Goal: Task Accomplishment & Management: Complete application form

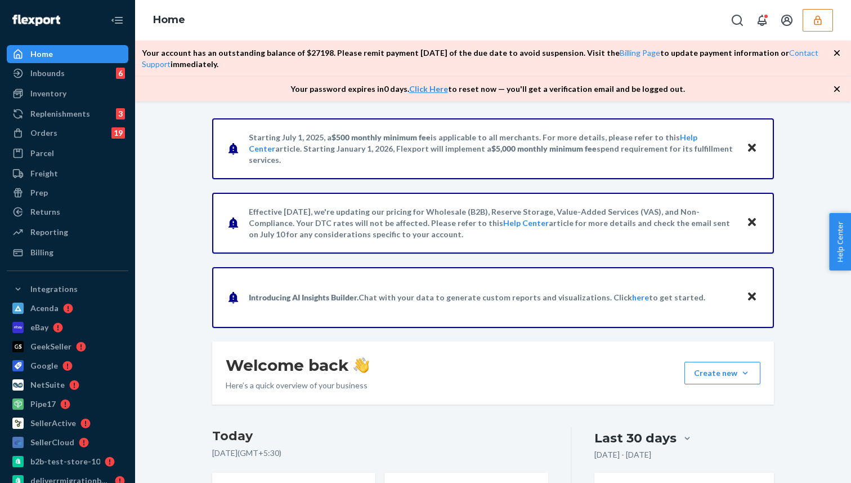
click at [819, 21] on icon "button" at bounding box center [818, 20] width 11 height 11
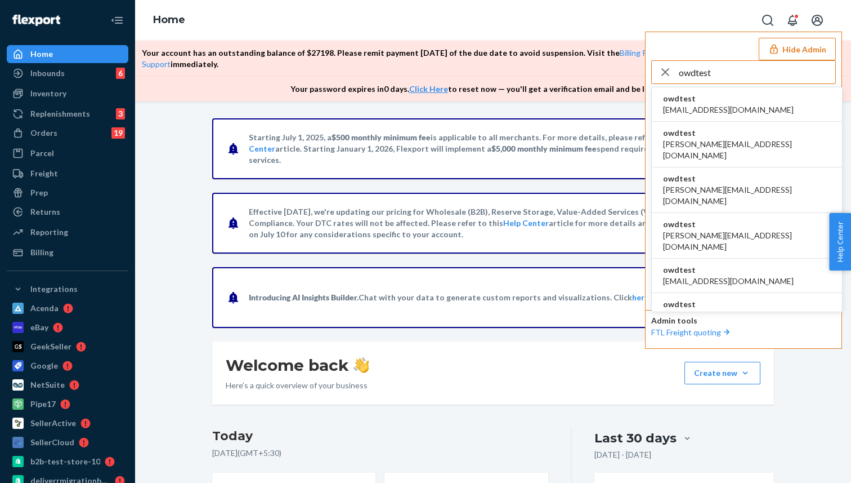
type input "owdtest"
click at [724, 102] on span "owdtest" at bounding box center [728, 98] width 131 height 11
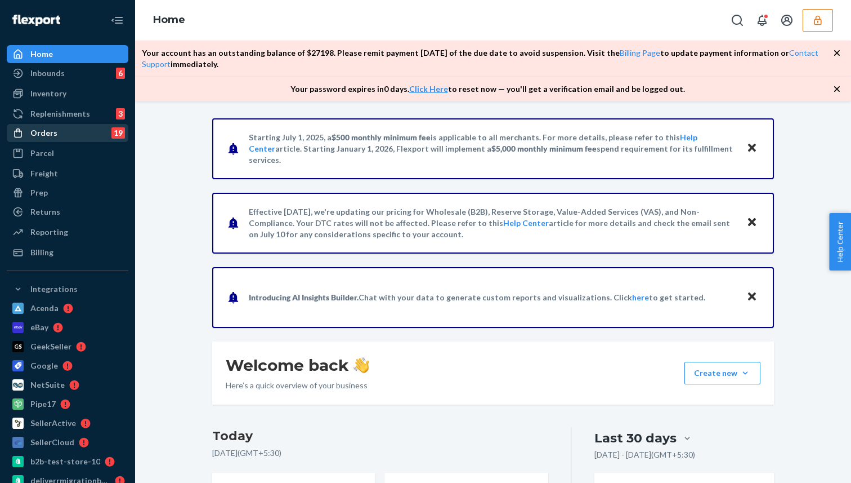
click at [101, 131] on div "Orders 19" at bounding box center [67, 133] width 119 height 16
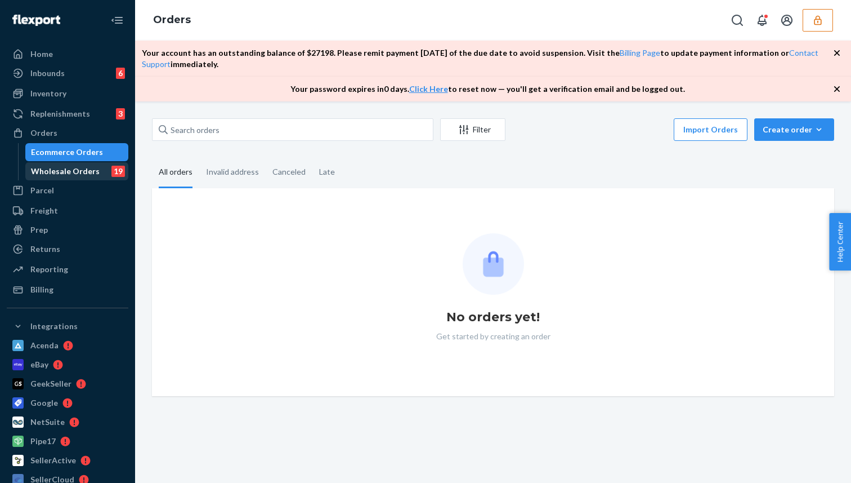
click at [72, 170] on div "Wholesale Orders" at bounding box center [65, 171] width 69 height 11
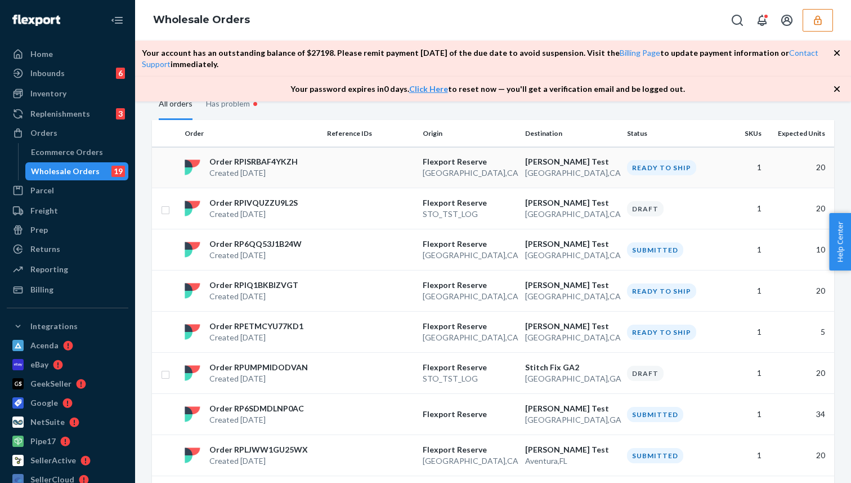
scroll to position [111, 0]
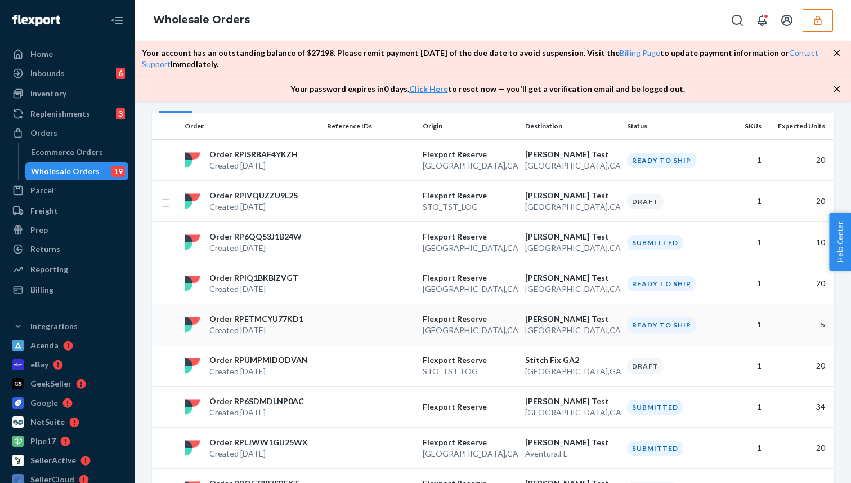
click at [311, 318] on div "Order RPETMCYU77KD1 Created Sep 22, 2025" at bounding box center [251, 324] width 142 height 23
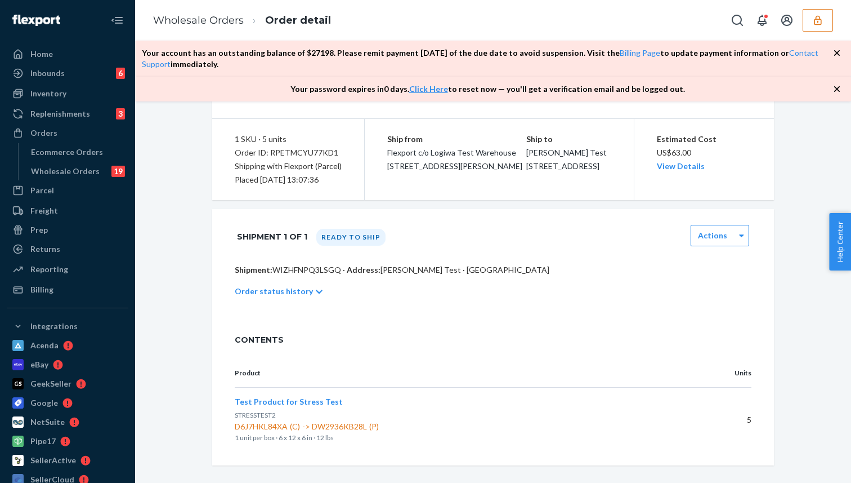
scroll to position [92, 0]
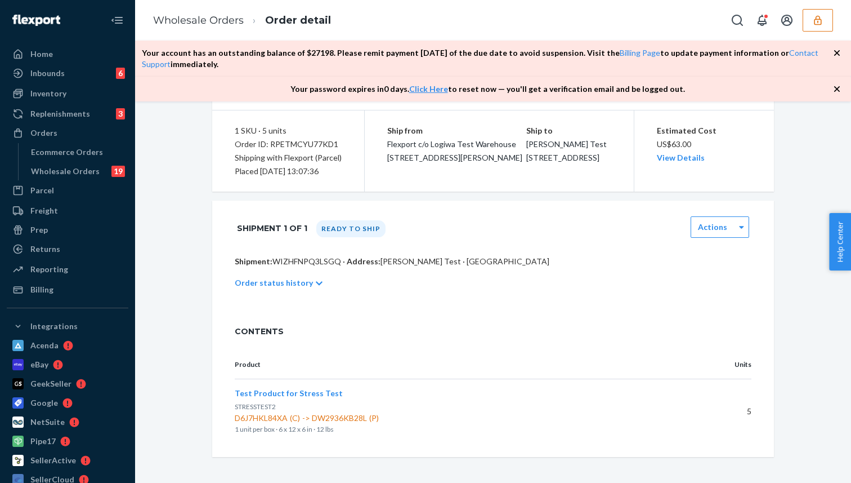
click at [315, 267] on p "Shipment: WIZHFNPQ3LSGQ · Address: Mandeep Test · San Francisco, CA 94108" at bounding box center [493, 261] width 517 height 11
copy p "WIZHFNPQ3LSGQ"
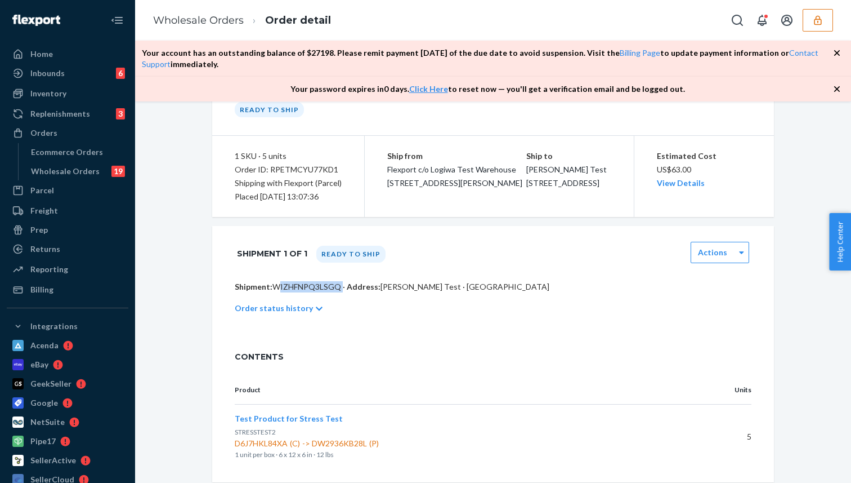
scroll to position [60, 0]
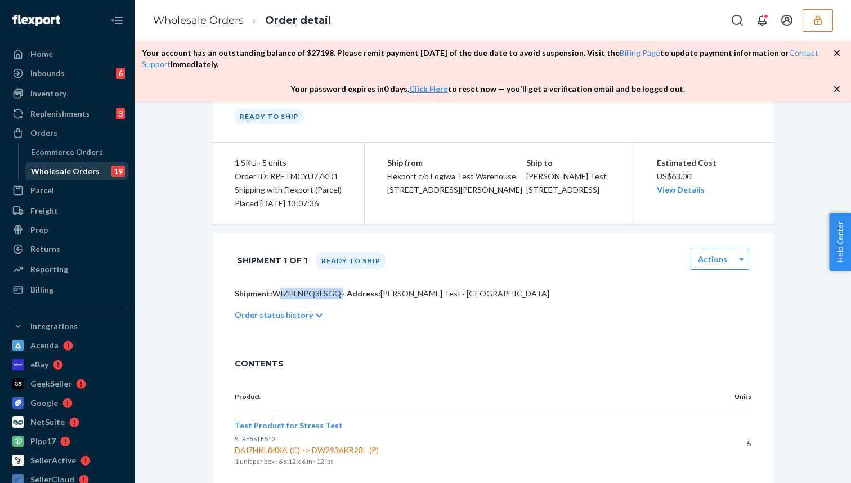
click at [81, 173] on div "Wholesale Orders" at bounding box center [65, 171] width 69 height 11
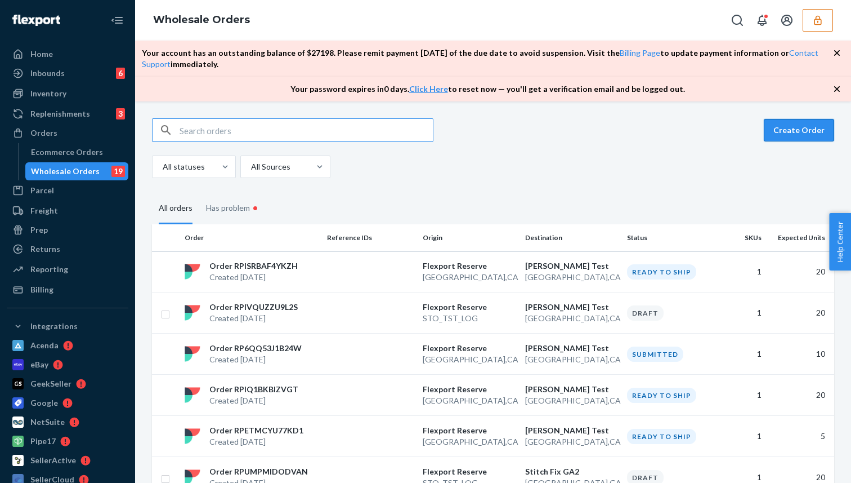
click at [788, 124] on button "Create Order" at bounding box center [799, 130] width 70 height 23
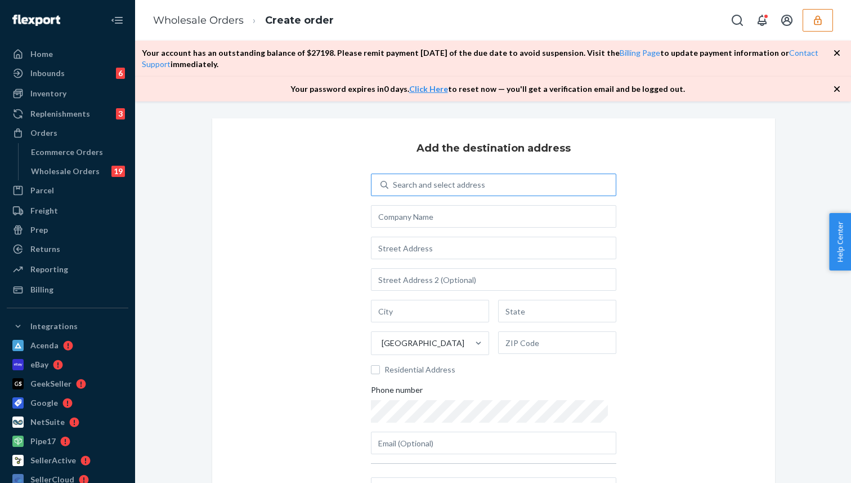
click at [439, 189] on div "Search and select address" at bounding box center [439, 184] width 92 height 11
click at [394, 189] on input "Search and select address" at bounding box center [393, 184] width 1 height 11
type input "S"
type input "test"
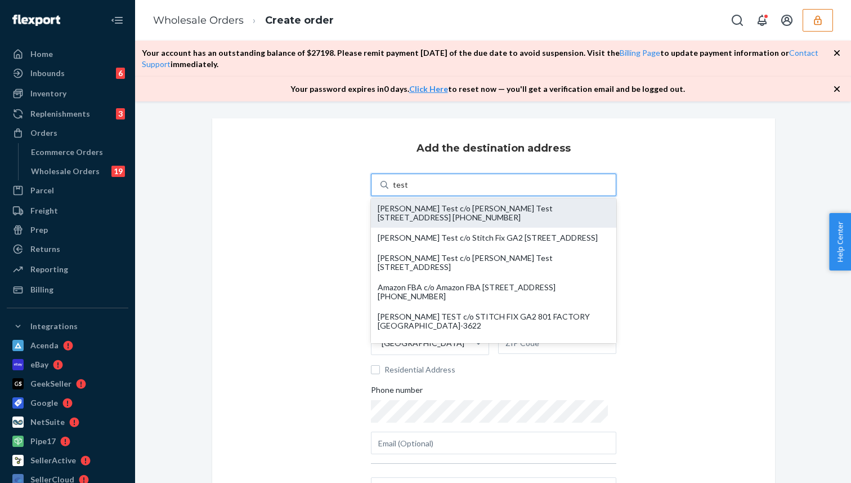
click at [426, 206] on div "Mandeep Test c/o Mandeep Test 444 Stockton St San Francisco, CA 94108 +1 (888) …" at bounding box center [494, 213] width 232 height 18
click at [408, 190] on input "test" at bounding box center [400, 184] width 15 height 11
type input "Mandeep Test"
type input "San Francisco"
type input "CA"
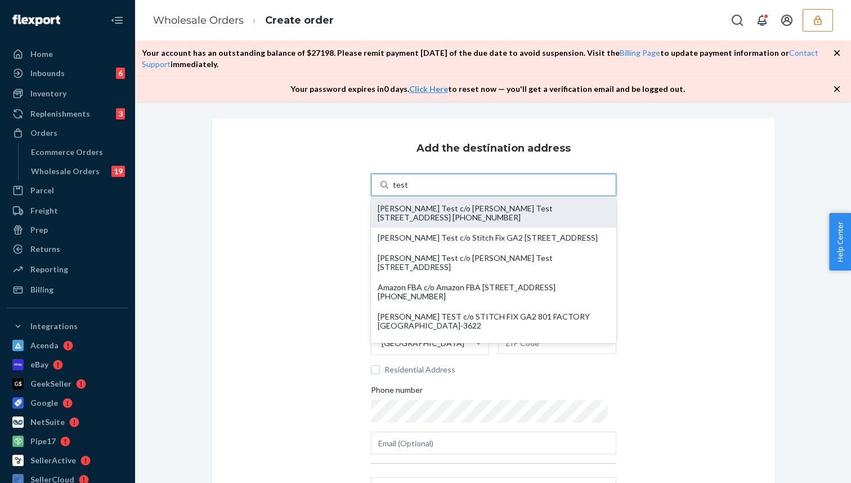
type input "94108"
type input "444 Stockton St"
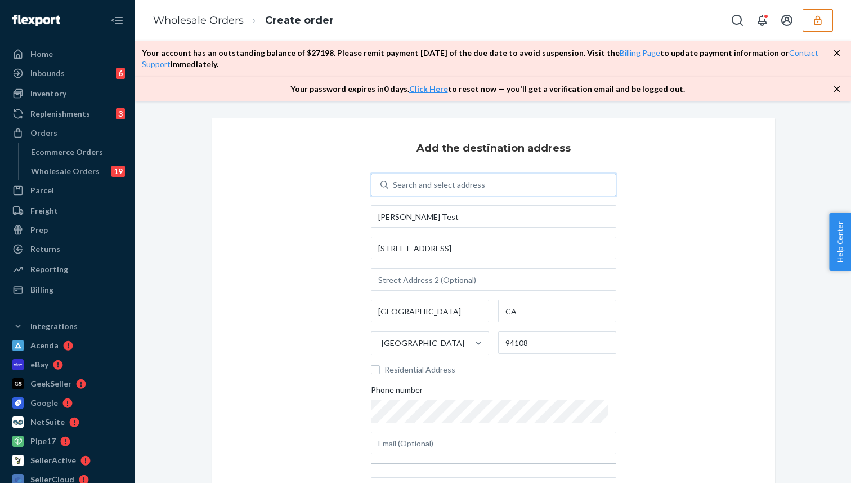
scroll to position [155, 0]
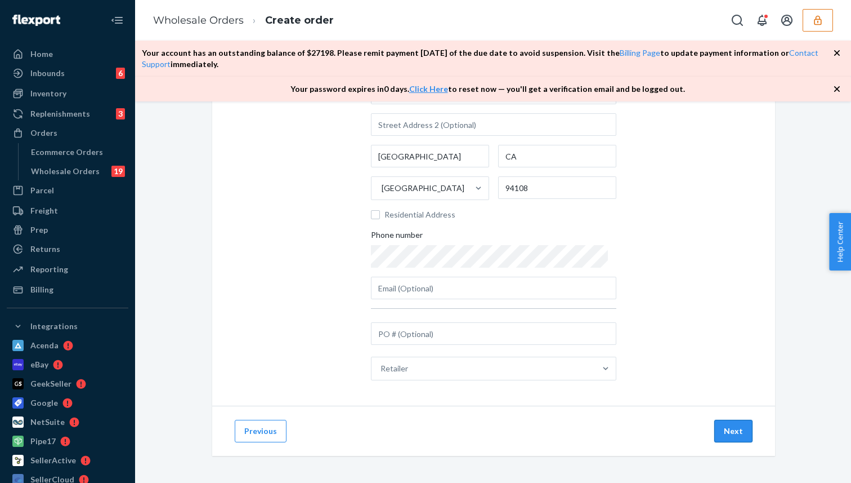
click at [733, 436] on button "Next" at bounding box center [734, 431] width 38 height 23
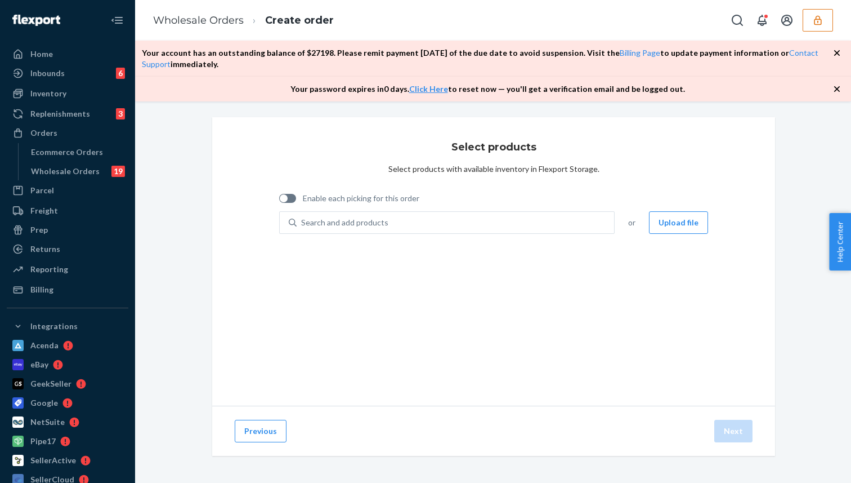
scroll to position [1, 0]
click at [326, 222] on div "Search and add products" at bounding box center [344, 222] width 87 height 11
click at [302, 222] on input "Search and add products" at bounding box center [301, 222] width 1 height 11
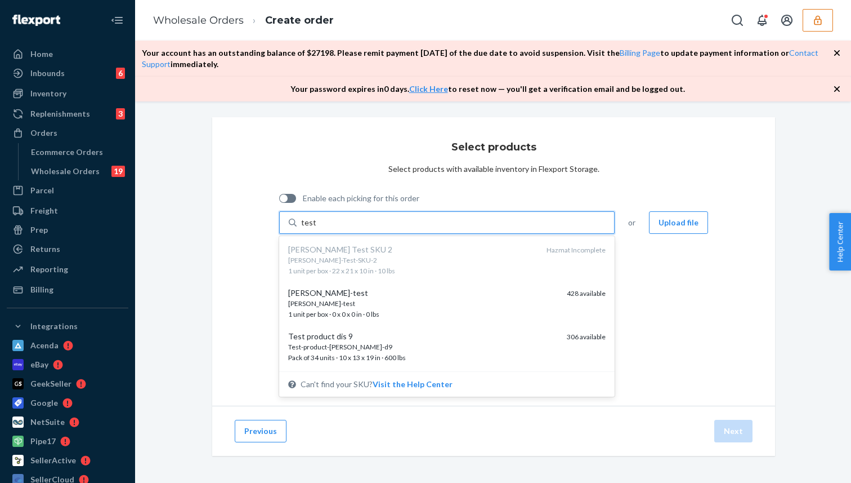
click at [288, 199] on div at bounding box center [287, 198] width 17 height 9
type input "test"
checkbox input "true"
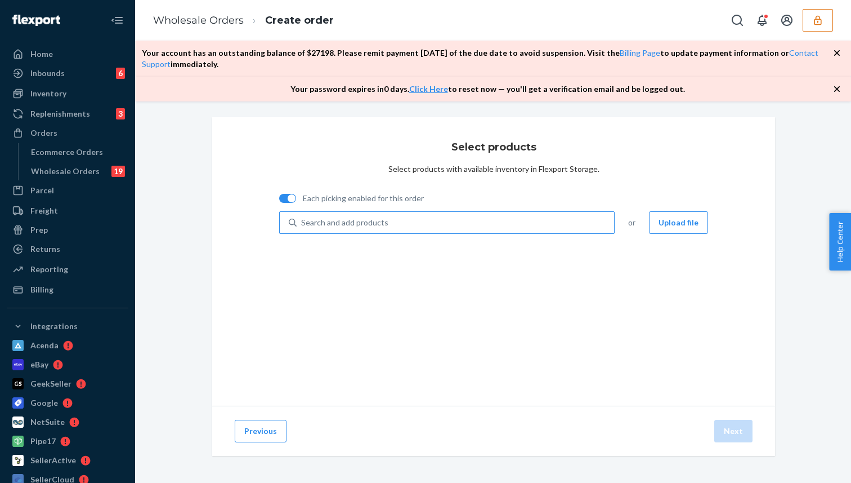
click at [305, 222] on div "Search and add products" at bounding box center [344, 222] width 87 height 11
click at [302, 222] on input "Search and add products" at bounding box center [301, 222] width 1 height 11
type input "test"
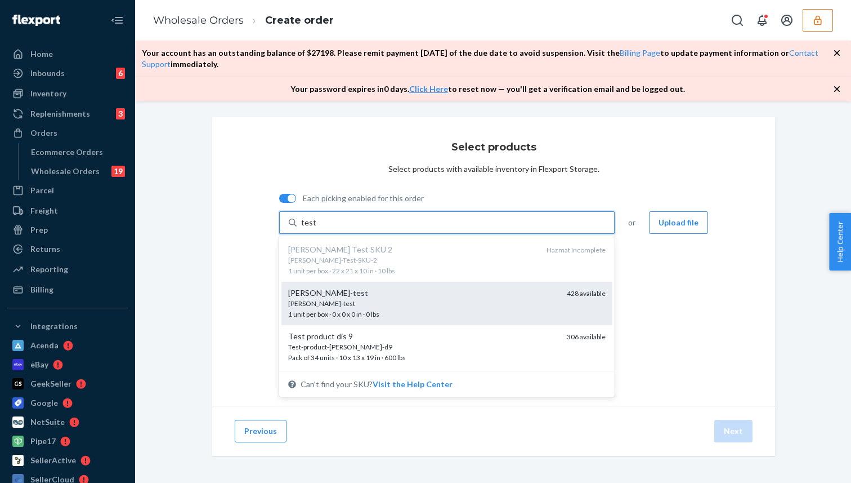
click at [317, 302] on div "[PERSON_NAME]-test" at bounding box center [423, 303] width 270 height 10
click at [316, 228] on input "test" at bounding box center [308, 222] width 15 height 11
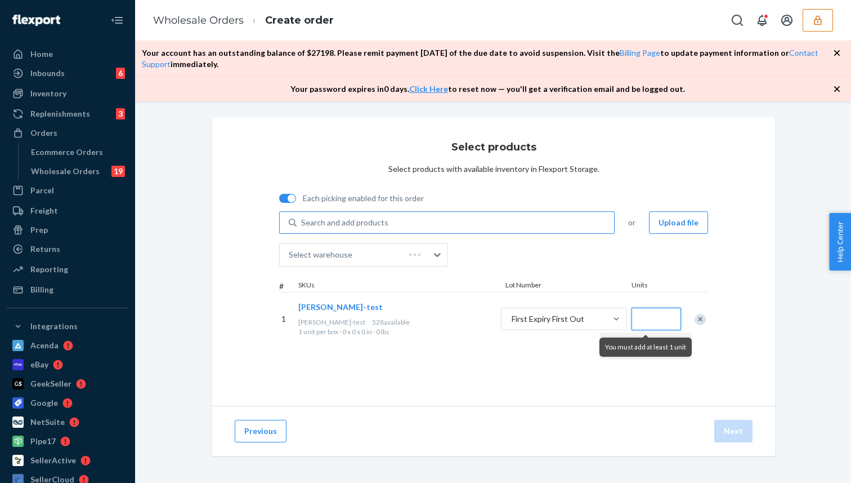
click at [644, 319] on input "Quantity" at bounding box center [657, 318] width 50 height 23
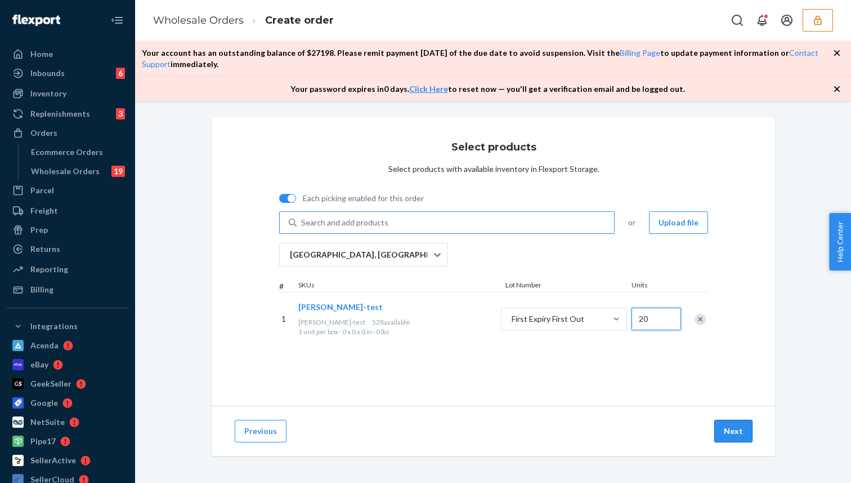
type input "20"
click at [738, 428] on button "Next" at bounding box center [734, 431] width 38 height 23
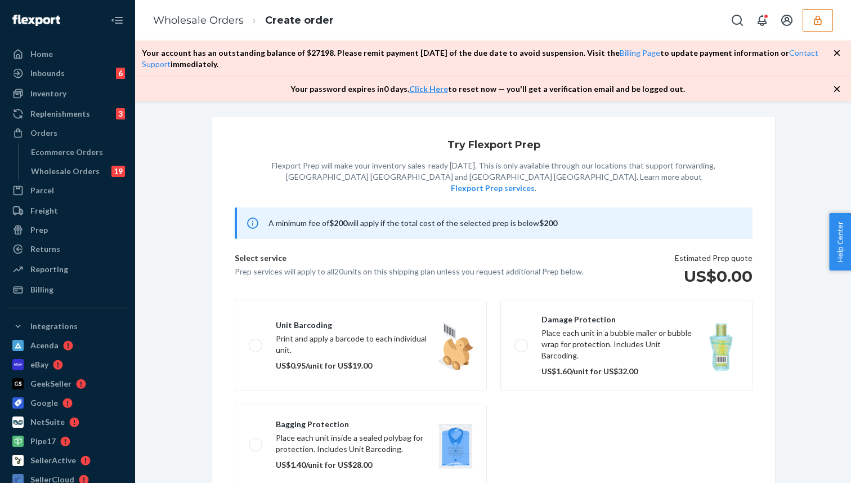
scroll to position [73, 0]
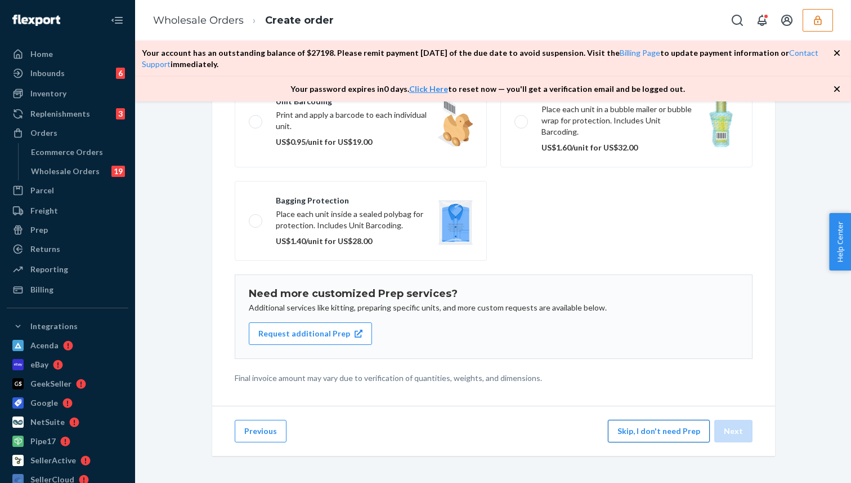
click at [668, 432] on button "Skip, I don't need Prep" at bounding box center [659, 431] width 102 height 23
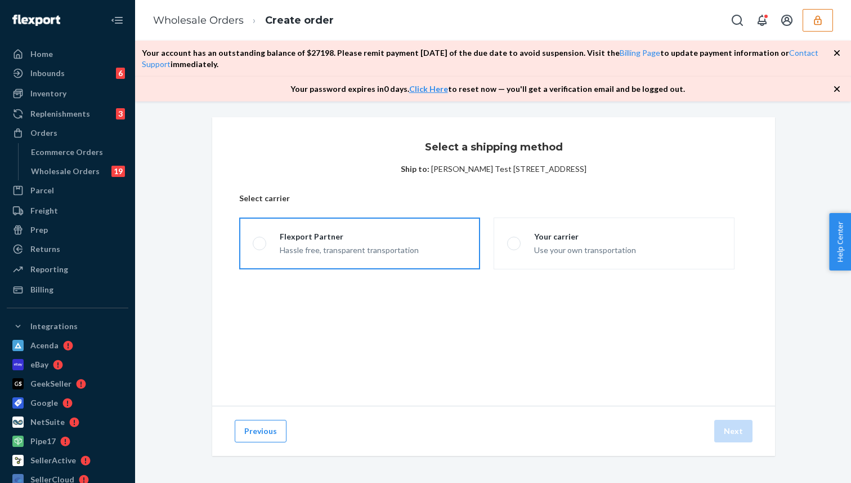
click at [356, 246] on div "Hassle free, transparent transportation" at bounding box center [349, 249] width 139 height 14
click at [260, 246] on input "Flexport Partner Hassle free, transparent transportation" at bounding box center [256, 243] width 7 height 7
radio input "true"
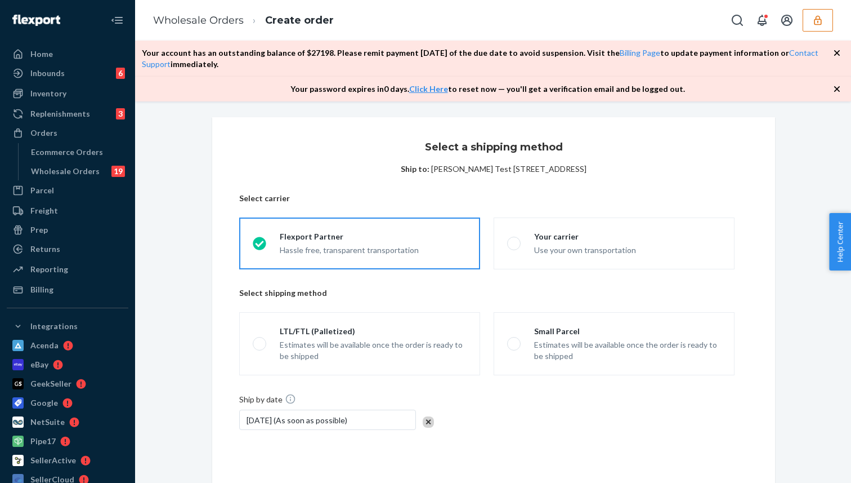
scroll to position [79, 0]
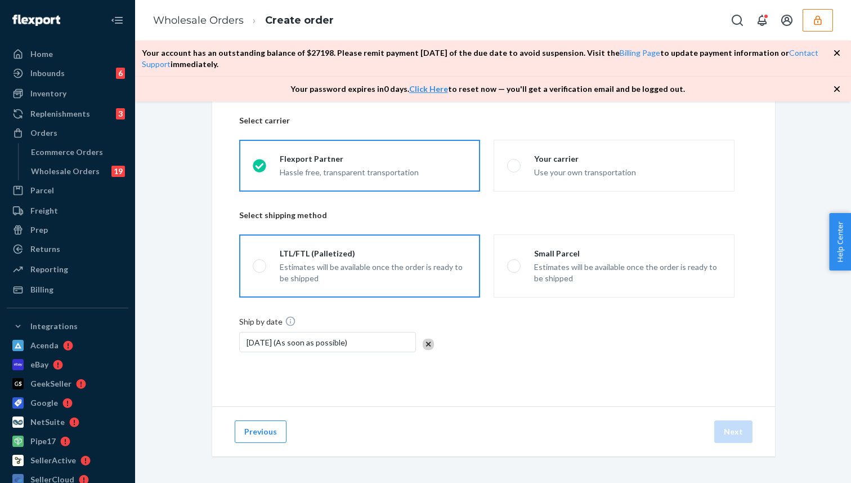
click at [344, 265] on div "Estimates will be available once the order is ready to be shipped" at bounding box center [373, 272] width 187 height 23
click at [260, 265] on input "LTL/FTL (Palletized) Estimates will be available once the order is ready to be …" at bounding box center [256, 265] width 7 height 7
radio input "true"
click at [734, 429] on button "Next" at bounding box center [734, 431] width 38 height 23
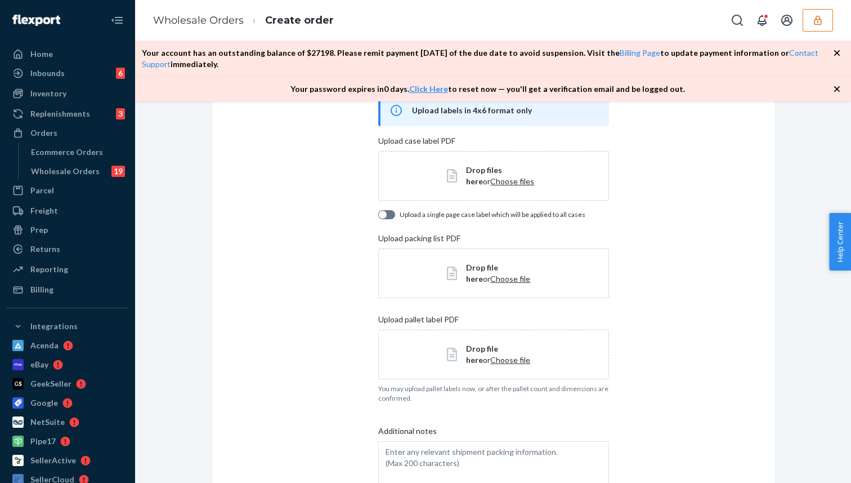
scroll to position [194, 0]
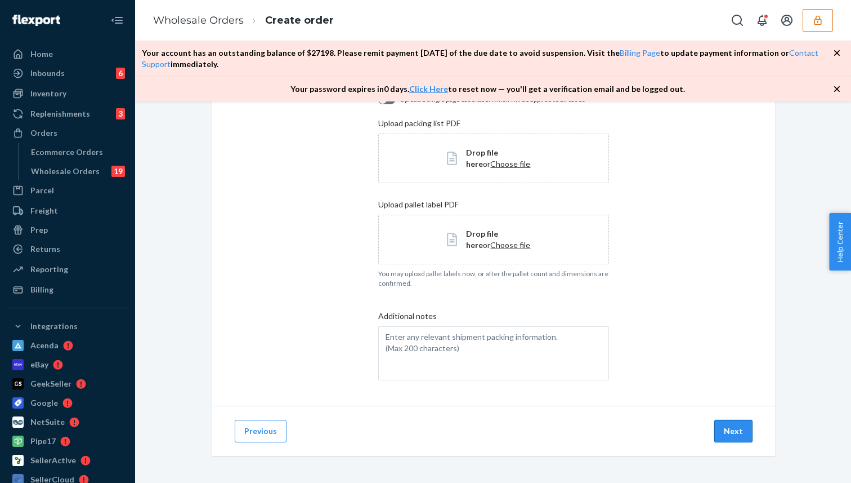
click at [741, 432] on button "Next" at bounding box center [734, 431] width 38 height 23
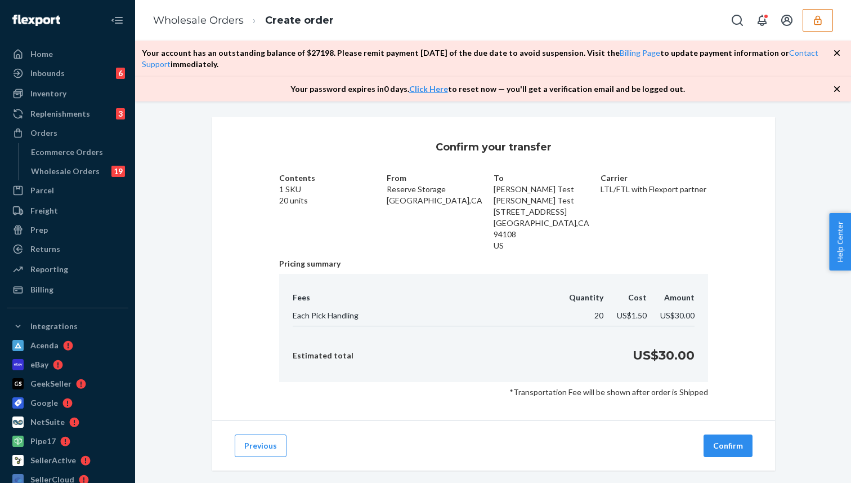
scroll to position [5, 0]
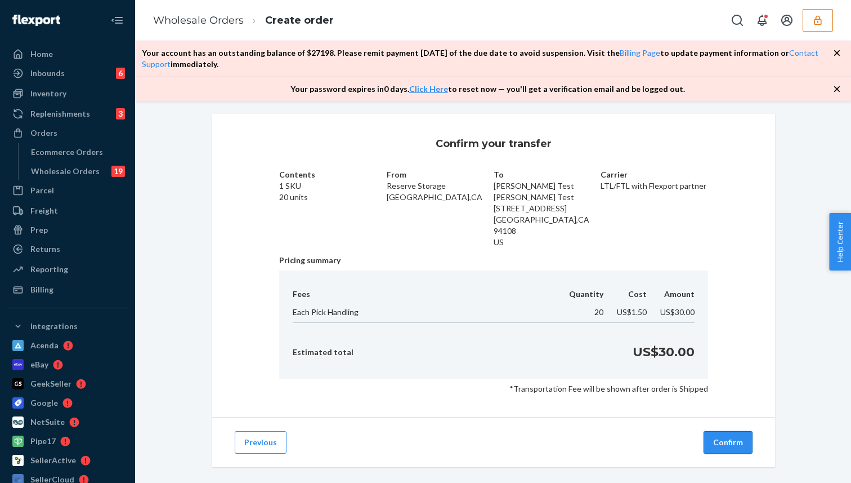
click at [715, 431] on button "Confirm" at bounding box center [728, 442] width 49 height 23
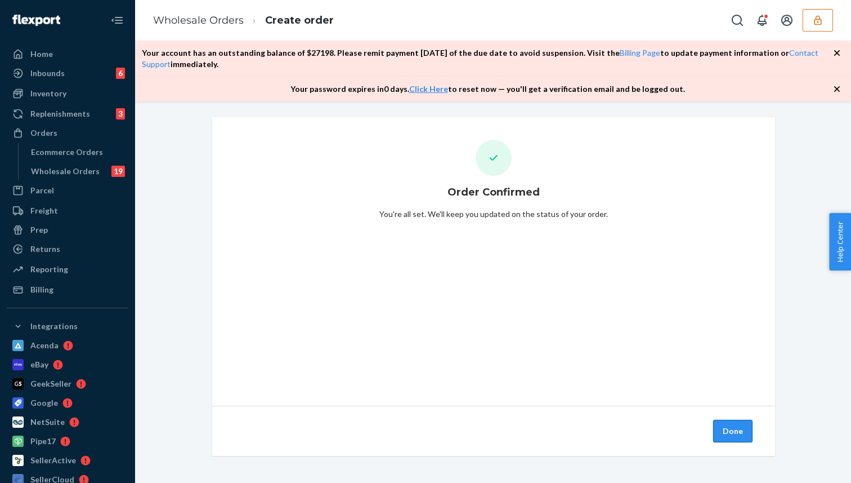
click at [720, 430] on button "Done" at bounding box center [732, 431] width 39 height 23
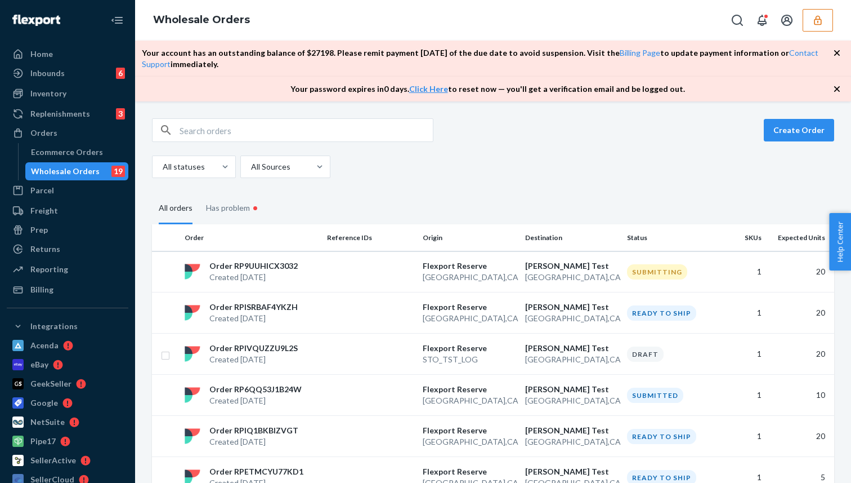
click at [306, 276] on div "Order RP9UUHICX3032 Created [DATE]" at bounding box center [251, 271] width 142 height 23
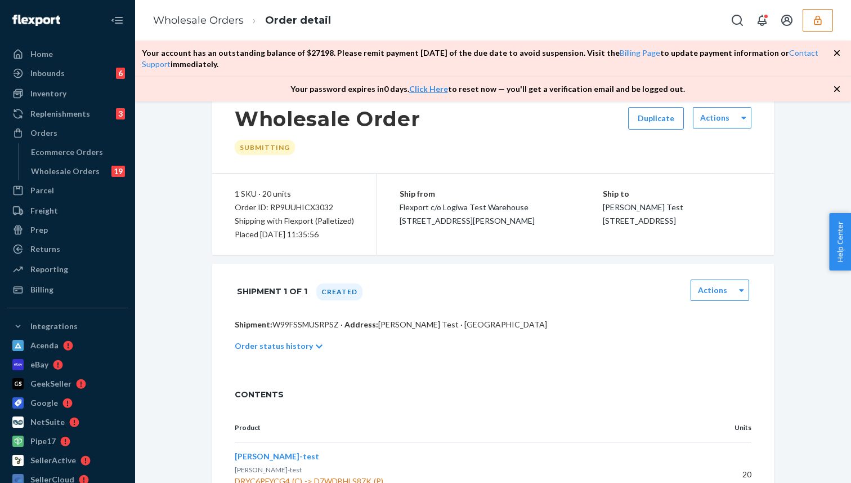
scroll to position [53, 0]
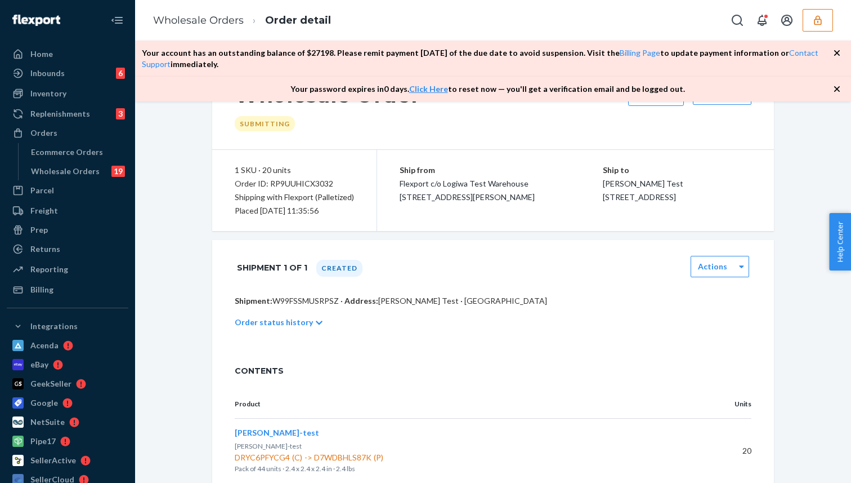
click at [292, 306] on p "Shipment: W99FSSMUSRPSZ · Address: Mandeep Test · San Francisco, CA 94108" at bounding box center [493, 300] width 517 height 11
click at [292, 306] on p "Shipment: W99FSSMUSRPSZ · Address: [PERSON_NAME] Test · [GEOGRAPHIC_DATA]" at bounding box center [493, 300] width 517 height 11
copy p "W99FSSMUSRPSZ"
click at [506, 265] on div "Shipment 1 of 1 Created Actions" at bounding box center [493, 267] width 562 height 55
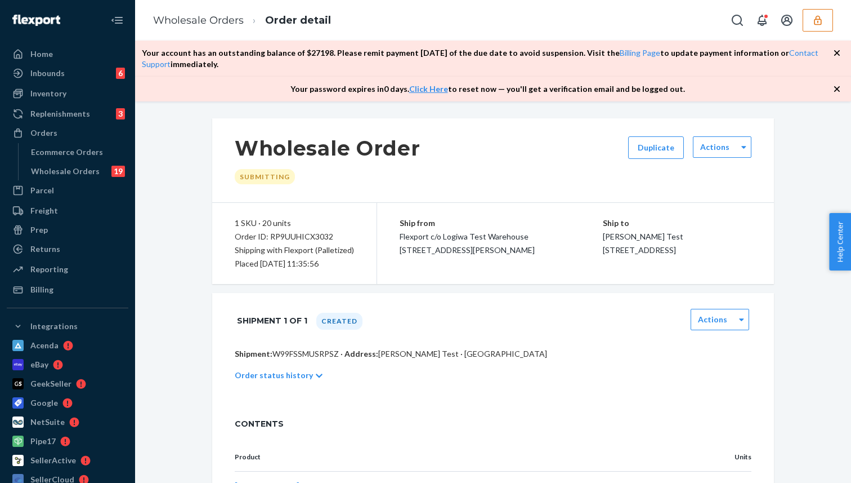
click at [289, 359] on p "Shipment: W99FSSMUSRPSZ · Address: [PERSON_NAME] Test · [GEOGRAPHIC_DATA]" at bounding box center [493, 353] width 517 height 11
copy p "W99FSSMUSRPSZ"
